Goal: Transaction & Acquisition: Book appointment/travel/reservation

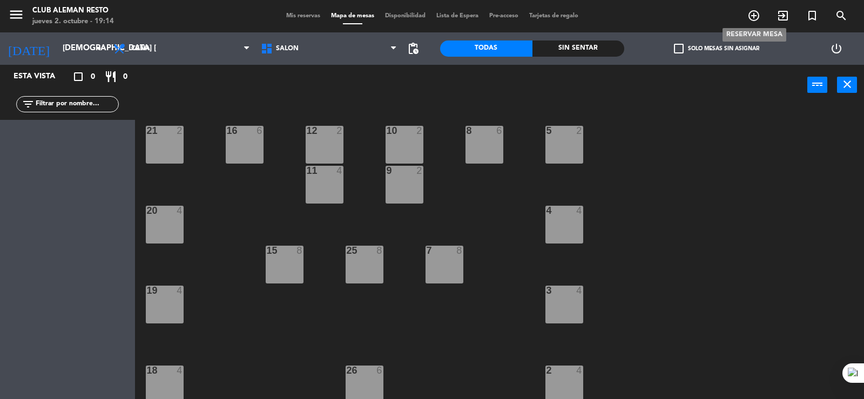
click at [752, 15] on icon "add_circle_outline" at bounding box center [753, 15] width 13 height 13
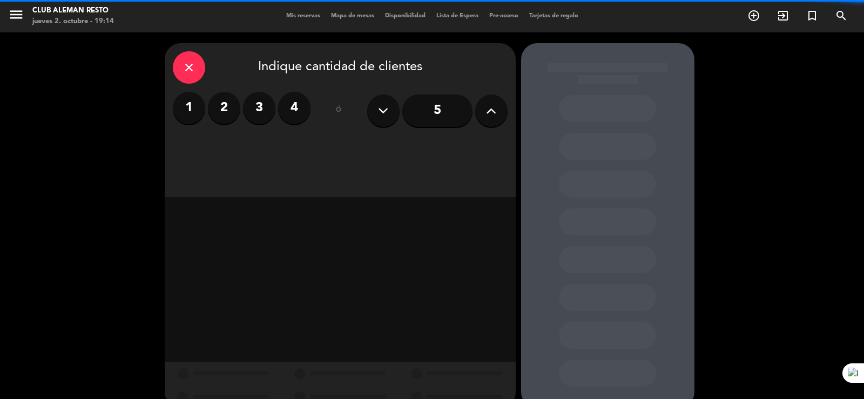
click at [226, 109] on label "2" at bounding box center [224, 108] width 32 height 32
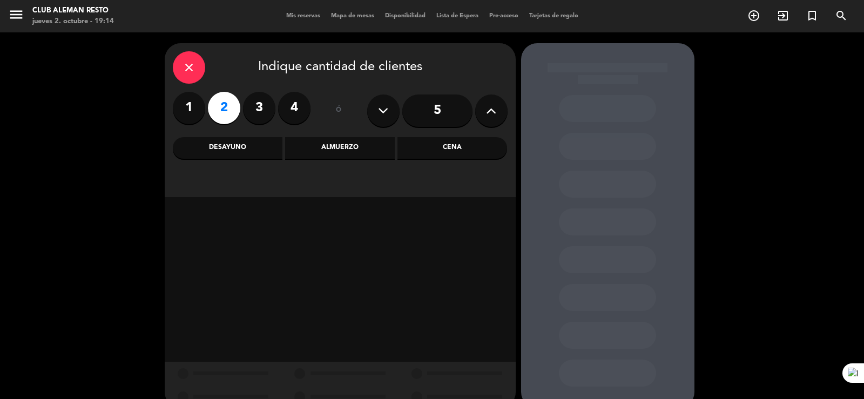
click at [451, 146] on div "Cena" at bounding box center [452, 148] width 110 height 22
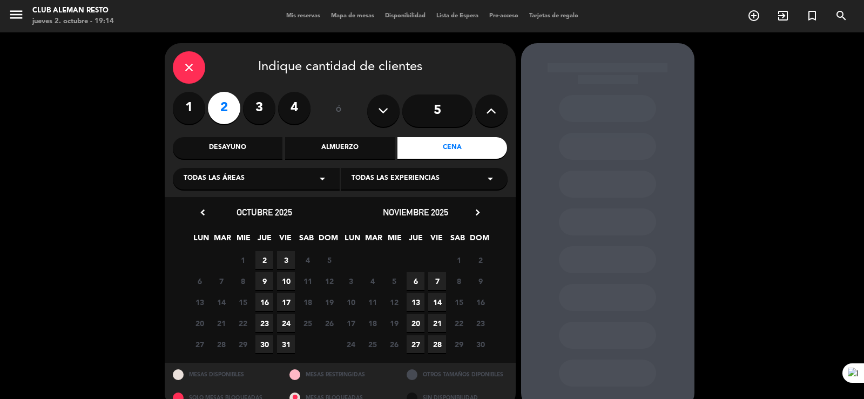
click at [269, 258] on span "2" at bounding box center [264, 260] width 18 height 18
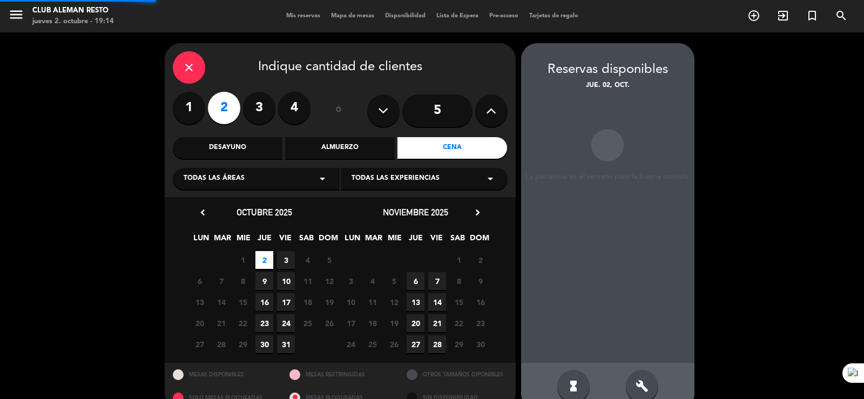
scroll to position [21, 0]
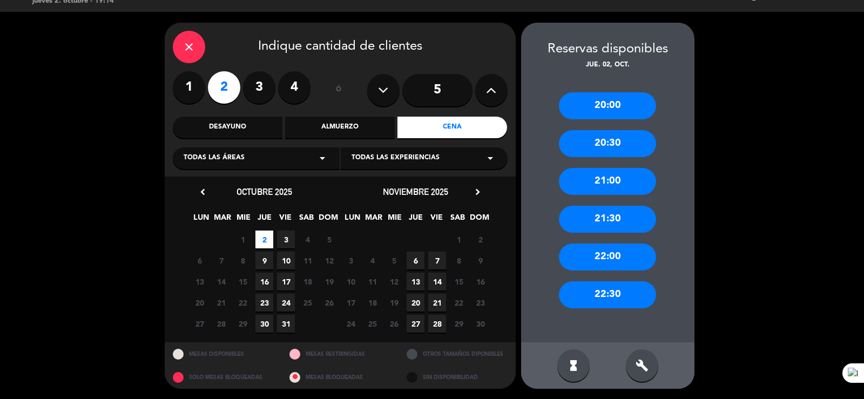
drag, startPoint x: 620, startPoint y: 173, endPoint x: 522, endPoint y: 154, distance: 99.5
click at [620, 174] on div "21:00" at bounding box center [607, 181] width 97 height 27
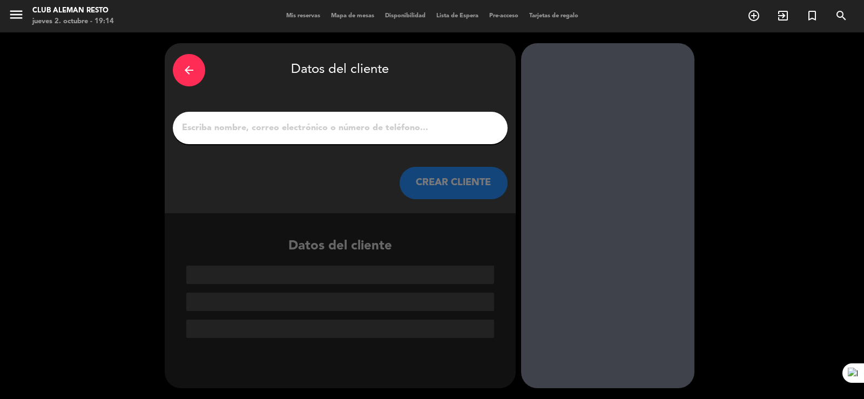
click at [426, 130] on input "1" at bounding box center [340, 127] width 318 height 15
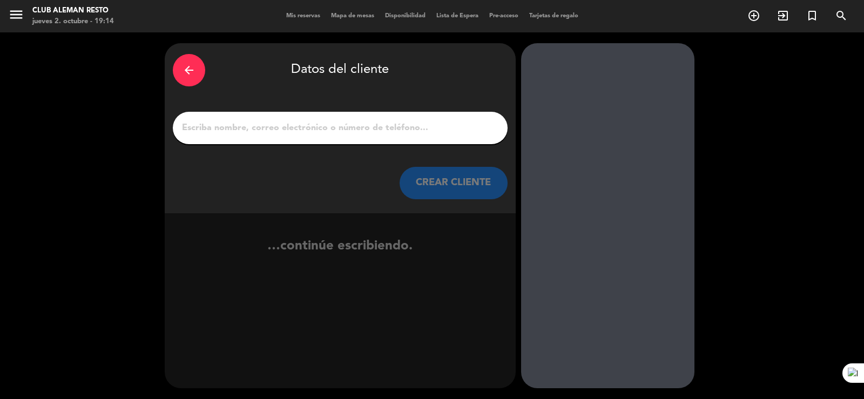
type input "p"
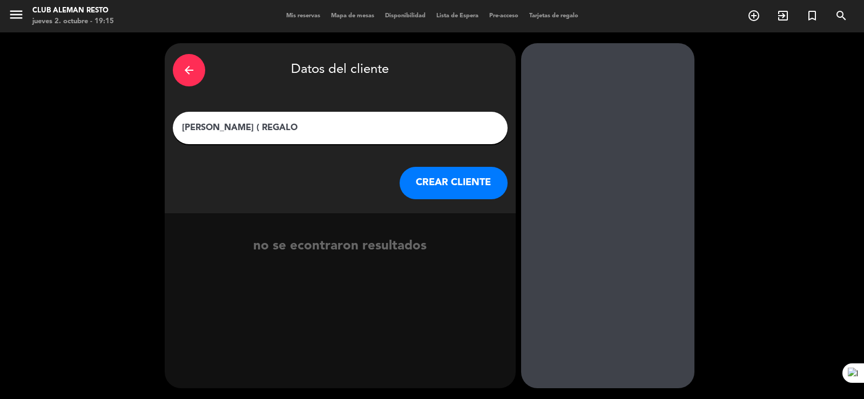
type input "[PERSON_NAME] ( REGALO)"
click at [438, 179] on button "CREAR CLIENTE" at bounding box center [453, 183] width 108 height 32
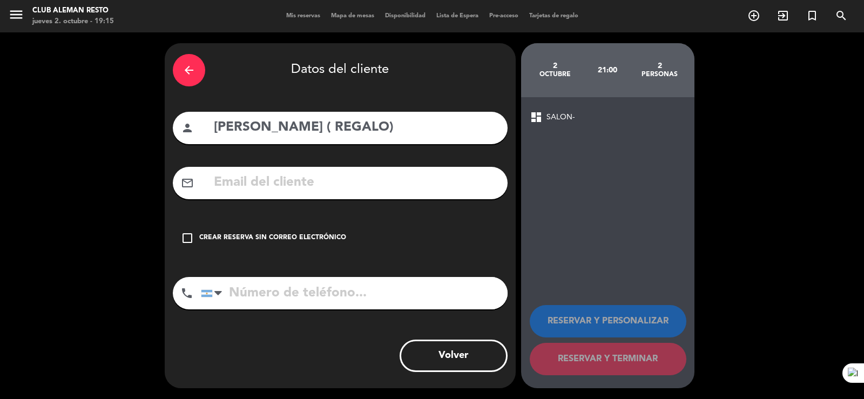
click at [187, 238] on icon "check_box_outline_blank" at bounding box center [187, 238] width 13 height 13
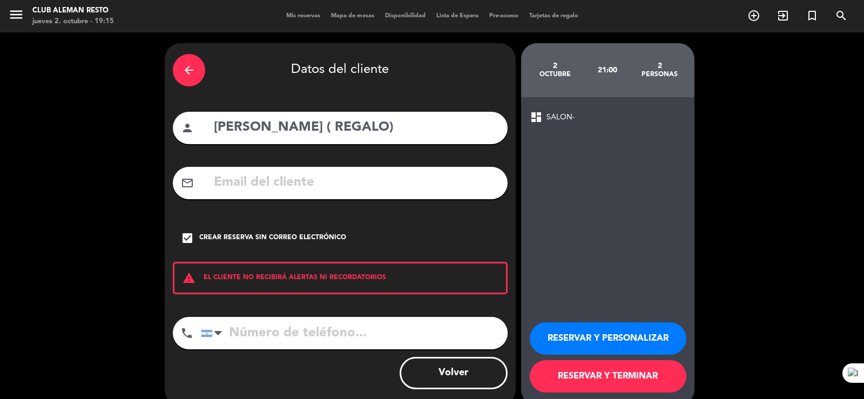
click at [588, 375] on button "RESERVAR Y TERMINAR" at bounding box center [608, 376] width 157 height 32
